Goal: Task Accomplishment & Management: Manage account settings

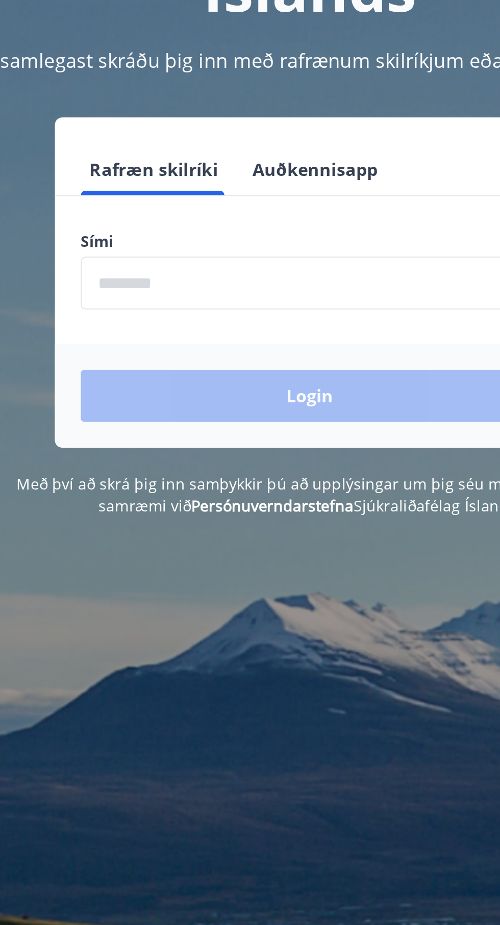
click at [295, 319] on div "Login" at bounding box center [250, 312] width 241 height 49
click at [289, 322] on div "Login" at bounding box center [250, 312] width 241 height 49
click at [270, 317] on div "Login" at bounding box center [250, 312] width 241 height 49
click at [264, 316] on div "Login" at bounding box center [250, 312] width 241 height 49
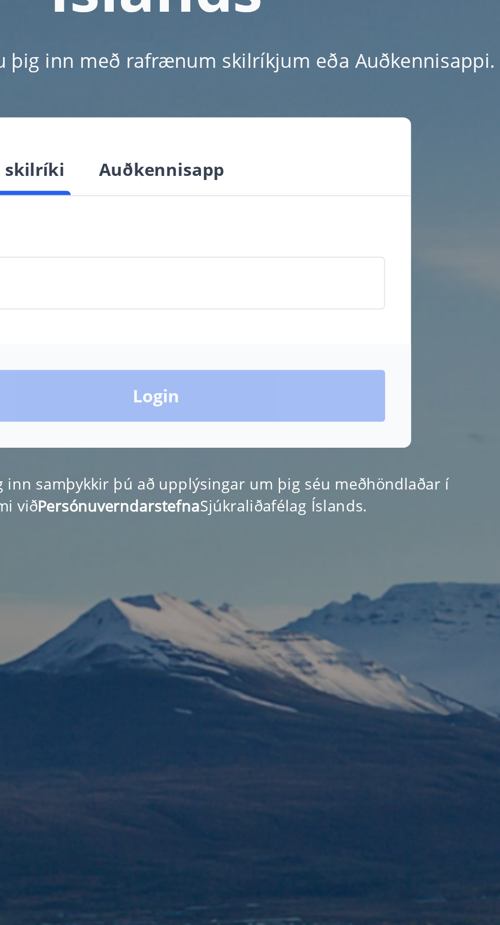
click at [292, 318] on div "Login" at bounding box center [250, 312] width 241 height 49
click at [279, 315] on div "Login" at bounding box center [250, 312] width 241 height 49
click at [270, 314] on div "Login" at bounding box center [250, 312] width 241 height 49
click at [263, 318] on div "Login" at bounding box center [250, 312] width 241 height 49
click at [259, 315] on div "Login" at bounding box center [250, 312] width 241 height 49
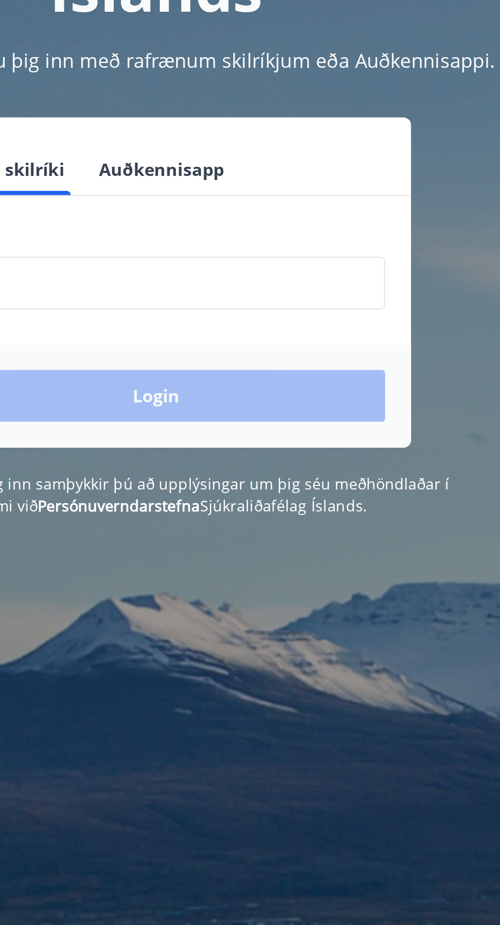
click at [257, 314] on div "Login" at bounding box center [250, 312] width 241 height 49
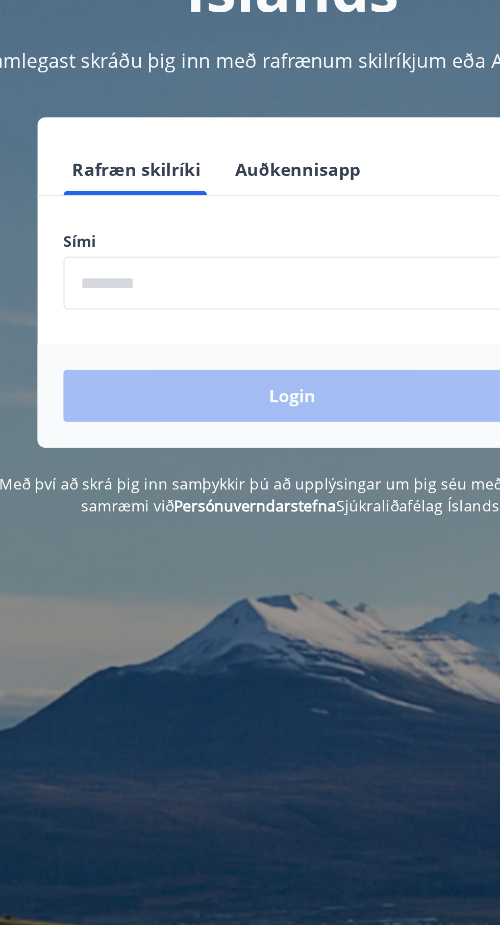
click at [156, 263] on input "phone" at bounding box center [250, 258] width 216 height 25
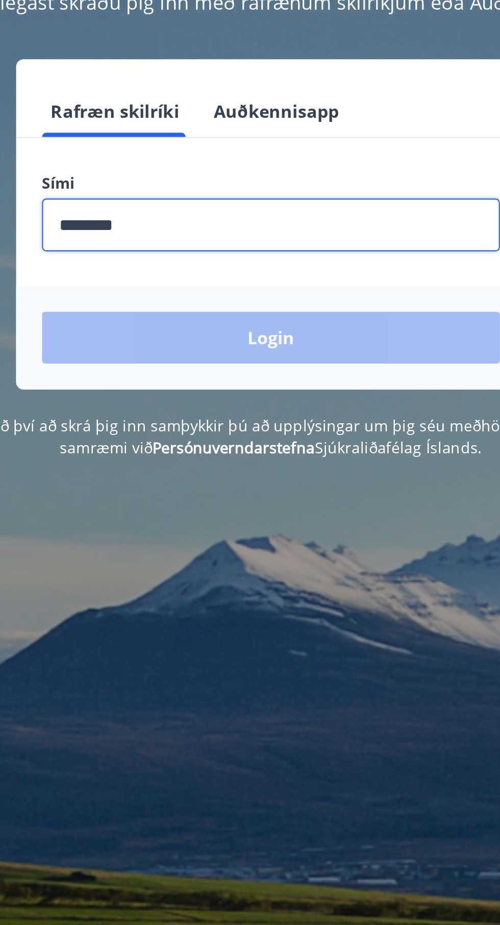
click at [290, 321] on div "Login" at bounding box center [250, 312] width 241 height 49
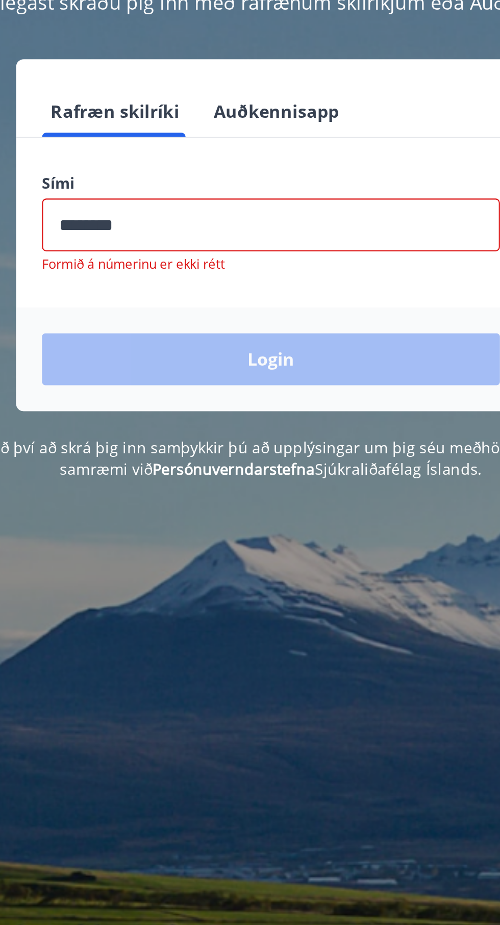
click at [303, 335] on div "Login" at bounding box center [250, 322] width 241 height 49
click at [289, 330] on div "Login" at bounding box center [250, 322] width 241 height 49
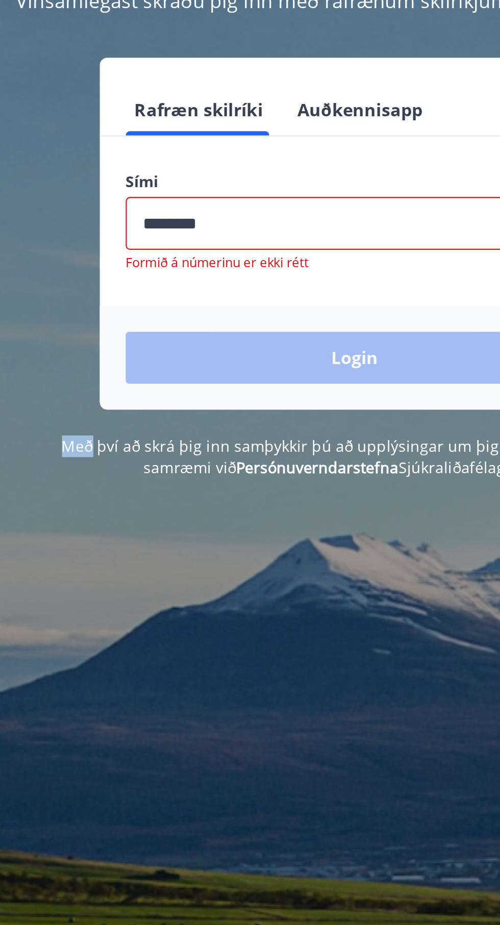
click at [270, 330] on div "Login" at bounding box center [250, 322] width 241 height 49
click at [226, 280] on p "Formið á númerinu er ekki rétt" at bounding box center [250, 277] width 216 height 8
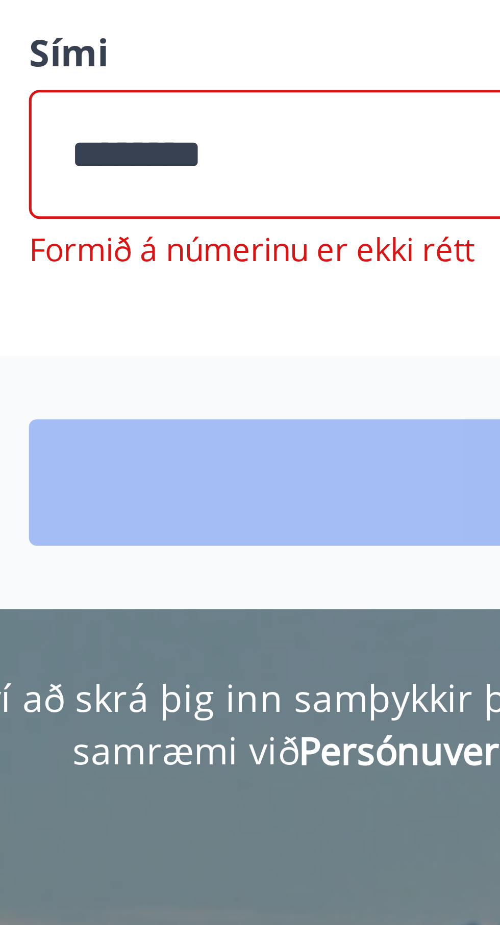
click at [165, 262] on input "phone" at bounding box center [250, 258] width 216 height 25
click at [159, 259] on input "phone" at bounding box center [250, 258] width 216 height 25
type input "*"
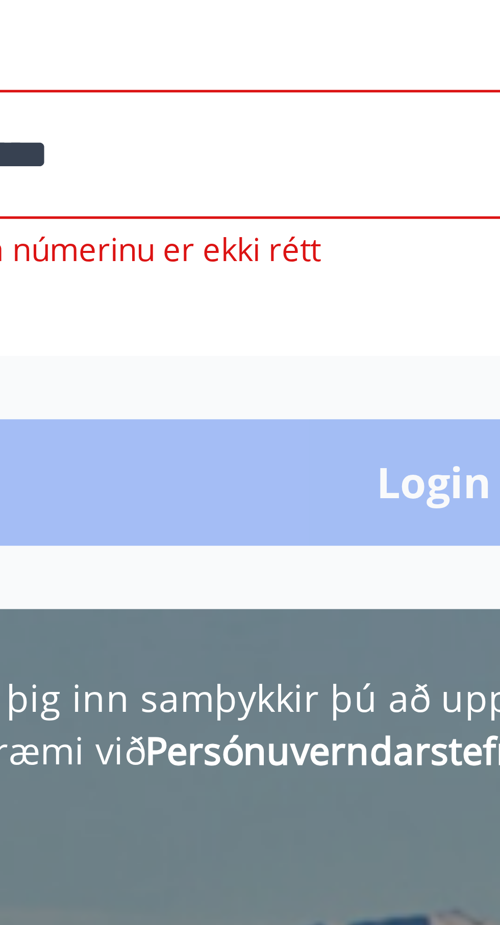
click at [220, 279] on p "Formið á númerinu er ekki rétt" at bounding box center [250, 277] width 216 height 8
click at [250, 323] on div "Login" at bounding box center [250, 322] width 241 height 49
click at [248, 327] on div "Login" at bounding box center [250, 322] width 241 height 49
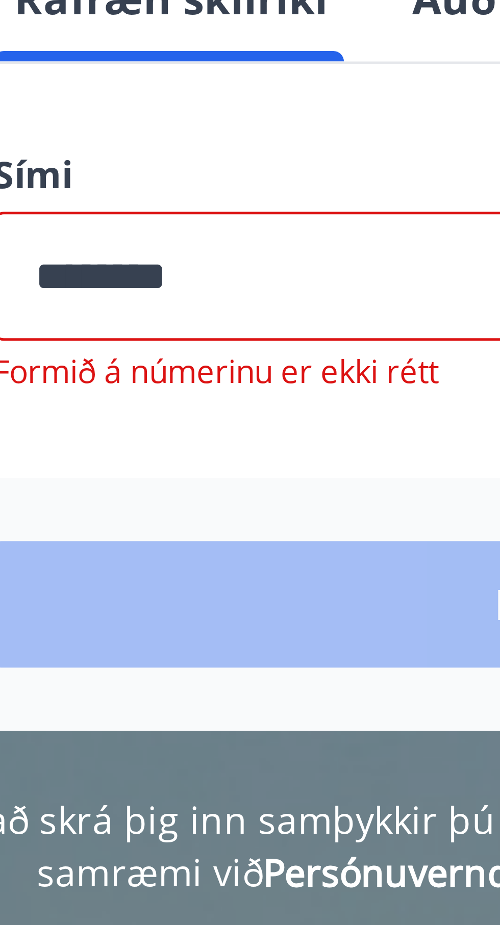
click at [190, 259] on input "phone" at bounding box center [250, 258] width 216 height 25
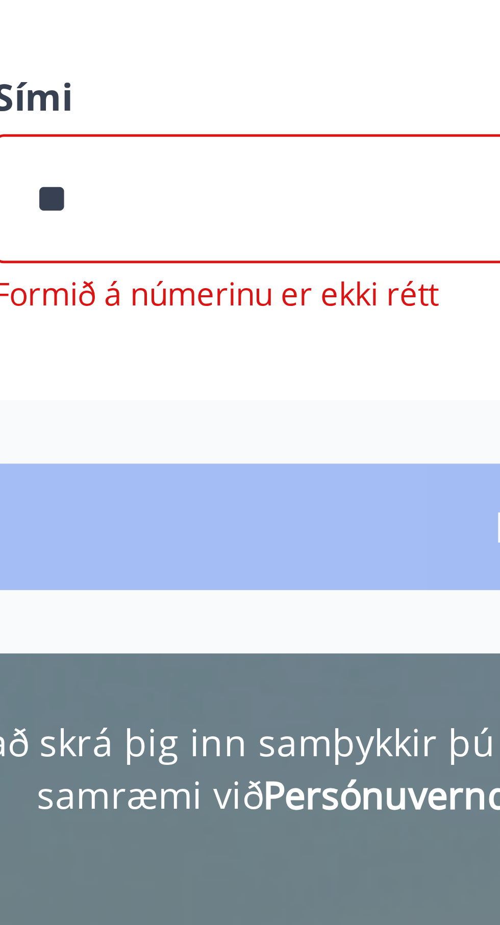
type input "*"
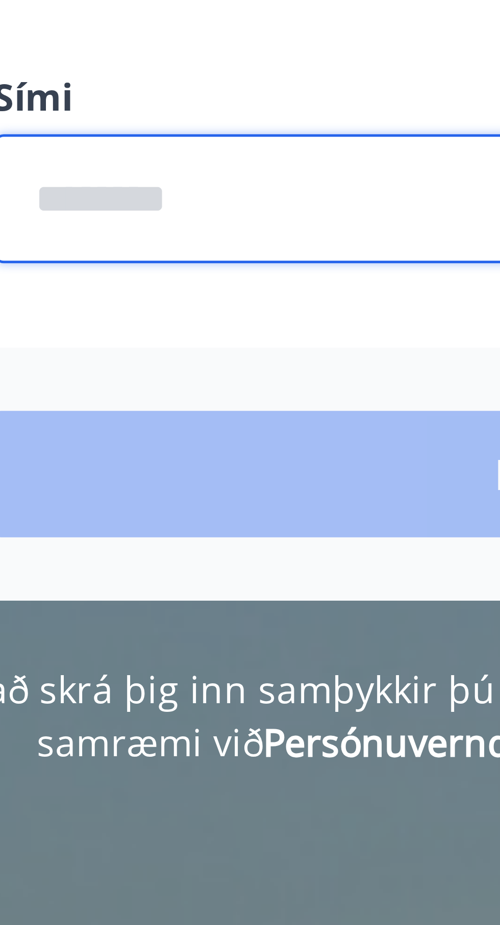
type input "*"
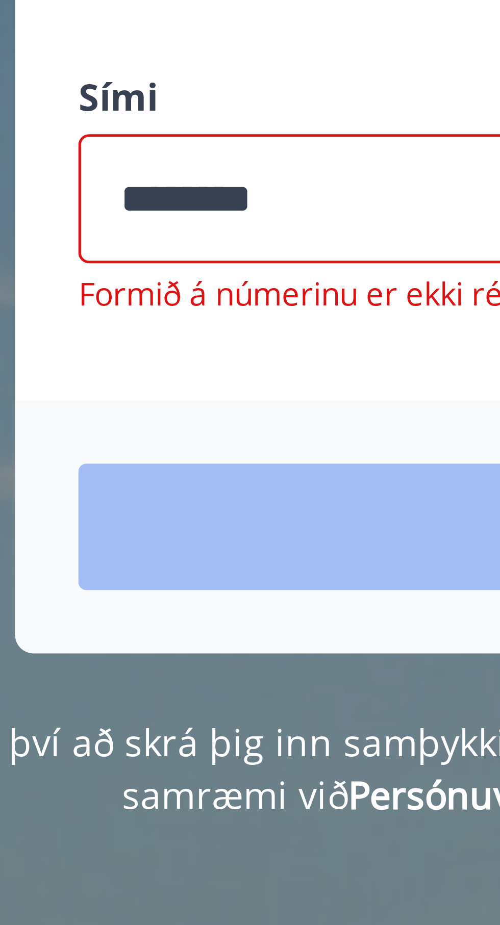
click at [196, 262] on input "phone" at bounding box center [250, 258] width 216 height 25
click at [195, 263] on input "phone" at bounding box center [250, 258] width 216 height 25
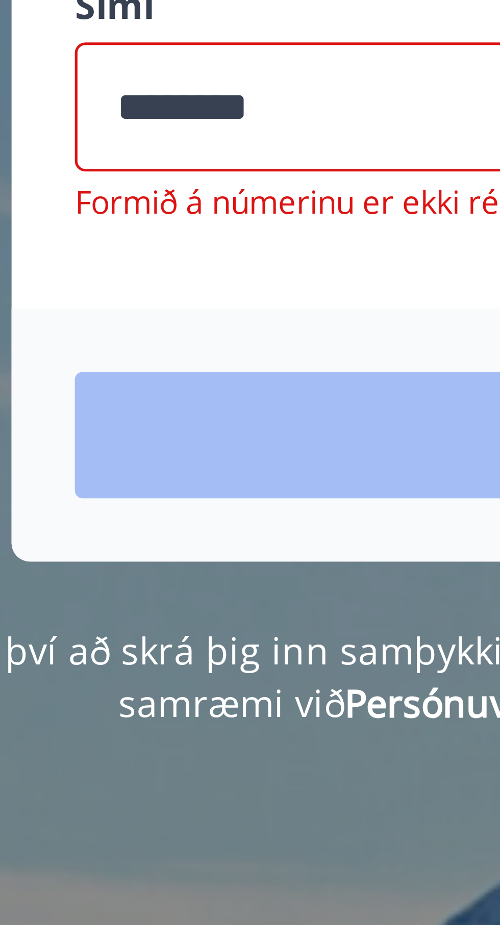
click at [193, 260] on input "phone" at bounding box center [250, 258] width 216 height 25
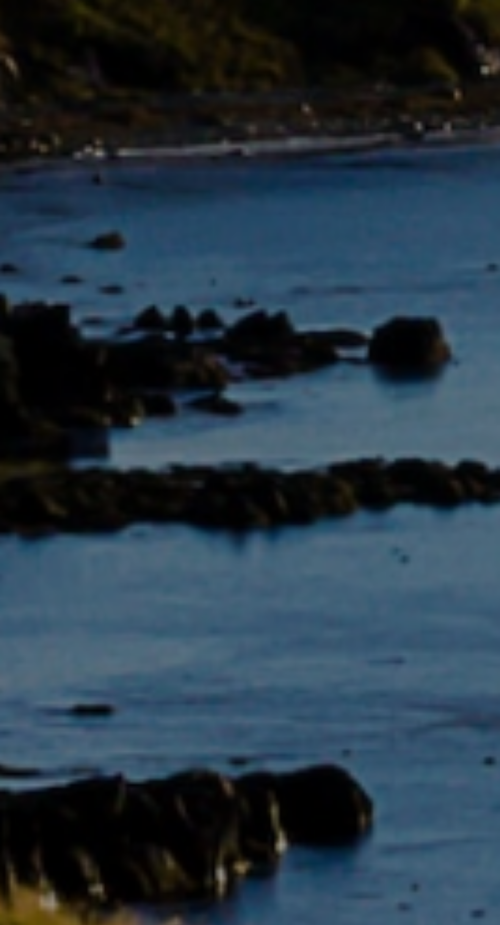
type input "********"
